Goal: Task Accomplishment & Management: Complete application form

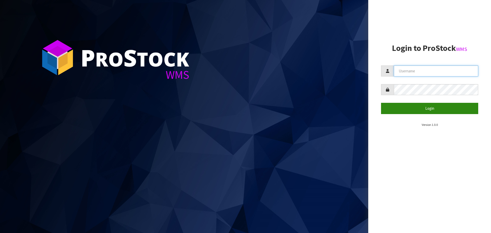
type input "THECLUTCHHUB"
click at [419, 111] on button "Login" at bounding box center [429, 108] width 97 height 11
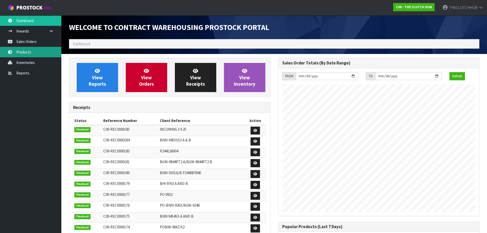
scroll to position [284, 209]
click at [29, 40] on link "Sales Orders" at bounding box center [30, 41] width 61 height 10
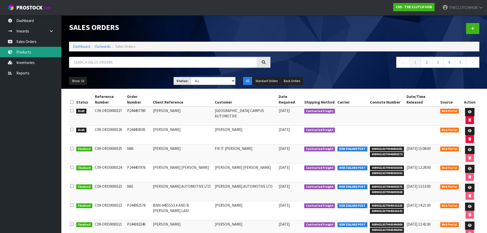
click at [41, 55] on link "Products" at bounding box center [30, 52] width 61 height 10
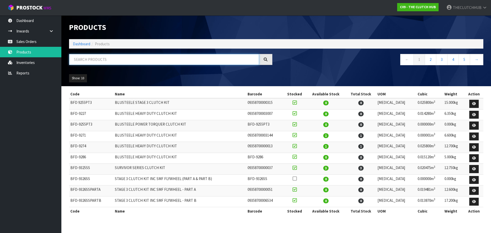
click at [79, 59] on input "text" at bounding box center [164, 59] width 190 height 11
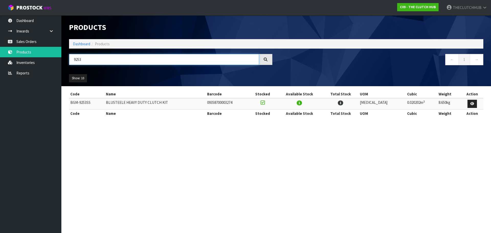
type input "9253"
click at [38, 41] on link "Sales Orders" at bounding box center [30, 41] width 61 height 10
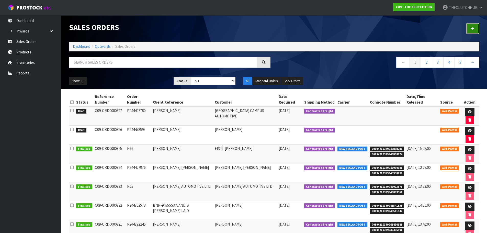
click at [471, 31] on link at bounding box center [472, 28] width 13 height 11
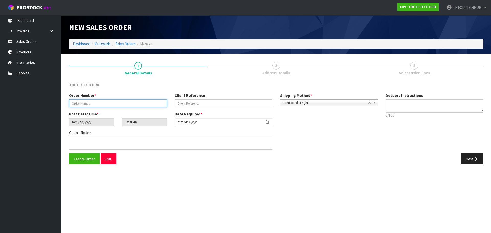
click at [102, 105] on input "text" at bounding box center [118, 103] width 98 height 8
paste input "P244518615"
type input "P244518615"
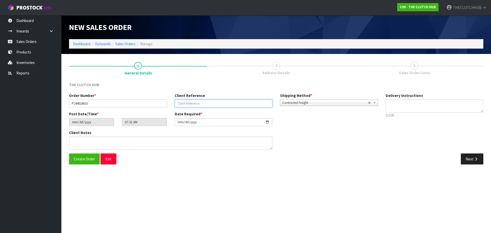
click at [198, 104] on input "text" at bounding box center [224, 103] width 98 height 8
paste input "CRYSTAL"
type input "[PERSON_NAME]"
click at [87, 160] on span "Create Order" at bounding box center [84, 159] width 21 height 5
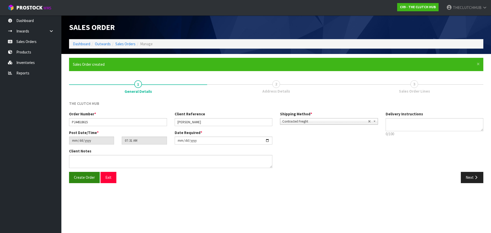
type input "09:31:00.000"
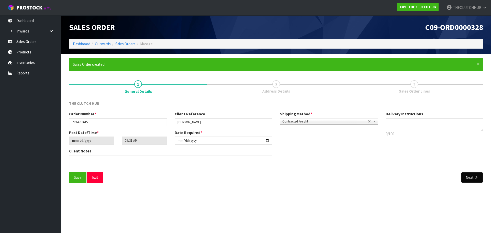
click at [474, 177] on icon "button" at bounding box center [476, 177] width 5 height 4
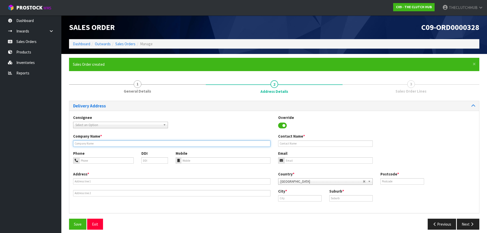
click at [93, 144] on input "text" at bounding box center [171, 143] width 197 height 6
type input "[PERSON_NAME]"
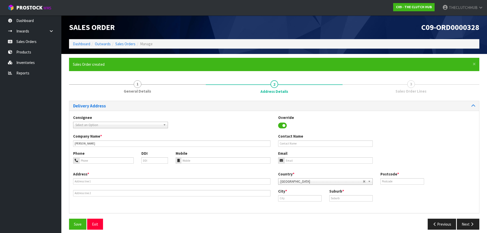
click at [313, 135] on div "Contact Name" at bounding box center [325, 140] width 103 height 13
click at [308, 144] on input "text" at bounding box center [325, 143] width 95 height 6
type input "[PERSON_NAME]"
drag, startPoint x: 292, startPoint y: 157, endPoint x: 293, endPoint y: 160, distance: 2.9
paste input "[EMAIL_ADDRESS][DOMAIN_NAME]"
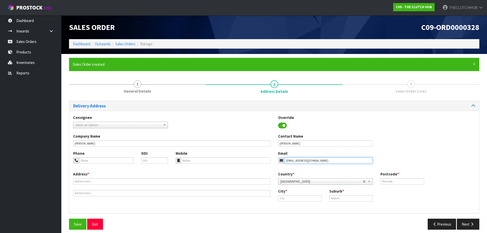
type input "[EMAIL_ADDRESS][DOMAIN_NAME]"
click at [182, 159] on input "tel" at bounding box center [226, 160] width 90 height 6
click at [185, 159] on input "tel" at bounding box center [226, 160] width 90 height 6
paste input "0273728860"
type input "0273728860"
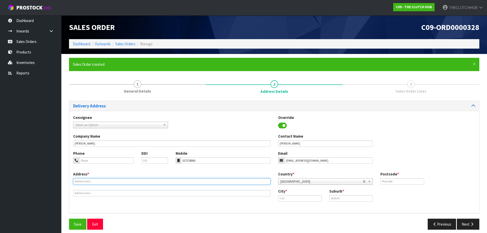
click at [84, 183] on input "text" at bounding box center [171, 181] width 197 height 6
paste input "[STREET_ADDRESS]"
type input "[STREET_ADDRESS]"
click at [291, 201] on input "text" at bounding box center [299, 198] width 43 height 6
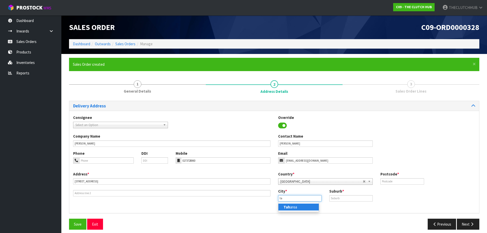
type input "t"
click at [293, 208] on strong "kat" at bounding box center [294, 207] width 6 height 5
type input "Katikati"
click at [336, 200] on input "text" at bounding box center [350, 198] width 43 height 6
type input "TAHAWAI"
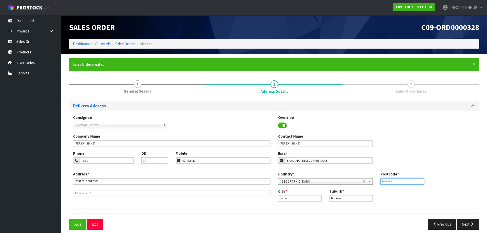
click at [398, 183] on input "text" at bounding box center [402, 181] width 43 height 6
type input "3170"
click at [73, 225] on button "Save" at bounding box center [77, 224] width 17 height 11
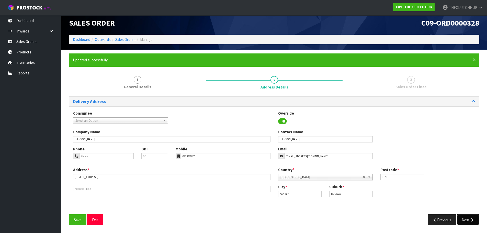
click at [465, 217] on button "Next" at bounding box center [468, 219] width 23 height 11
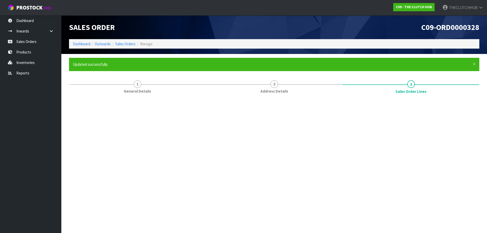
scroll to position [0, 0]
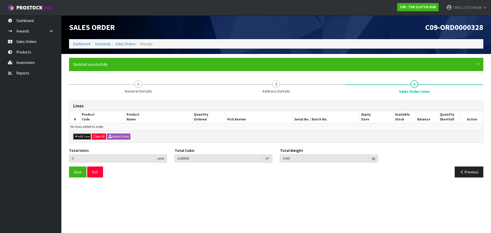
click at [82, 137] on button "Add Line" at bounding box center [82, 137] width 18 height 6
type input "0"
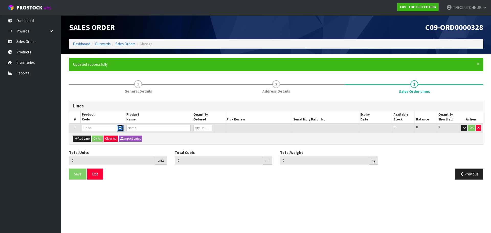
click at [118, 128] on button "button" at bounding box center [120, 128] width 6 height 7
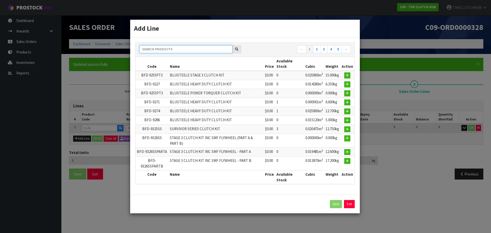
click at [169, 51] on input "text" at bounding box center [185, 49] width 93 height 8
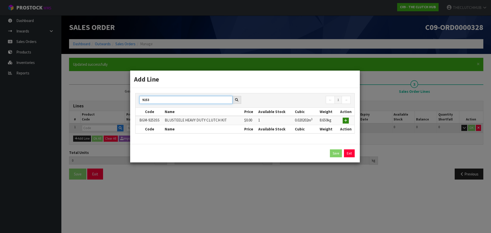
type input "9253"
click at [346, 120] on icon "button" at bounding box center [345, 120] width 3 height 3
type input "0.000000"
type input "0.000"
type input "BGM-9253SS"
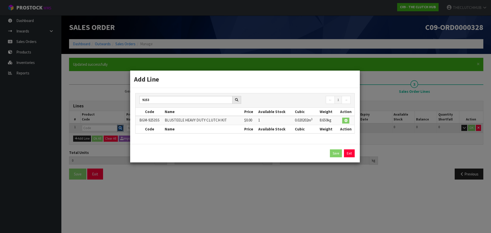
type input "BLUSTEELE HEAVY DUTY CLUTCH KIT"
type input "0"
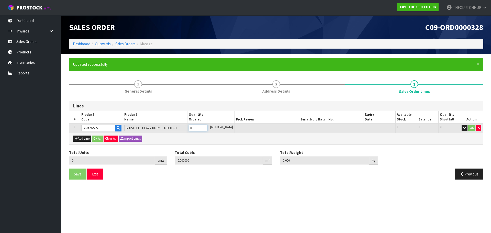
click at [190, 130] on tr "1 BGM-9253SS BLUSTEELE HEAVY DUTY CLUTCH KIT 0 [MEDICAL_DATA] 1 1 0 OK" at bounding box center [276, 127] width 414 height 9
type input "1"
type input "0.020202"
type input "8.65"
type input "1"
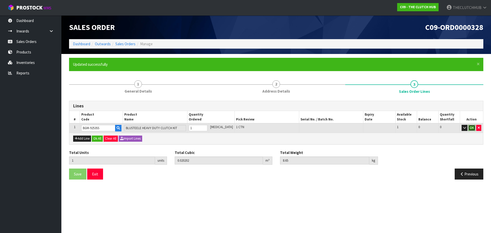
click at [470, 127] on button "OK" at bounding box center [471, 128] width 7 height 6
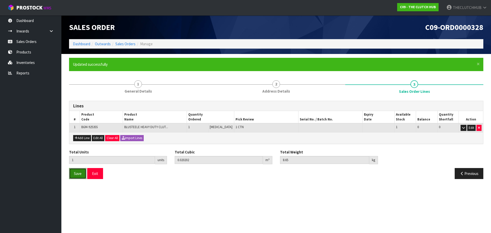
click at [76, 178] on button "Save" at bounding box center [77, 173] width 17 height 11
click at [95, 174] on button "Exit" at bounding box center [95, 173] width 16 height 11
